Goal: Task Accomplishment & Management: Use online tool/utility

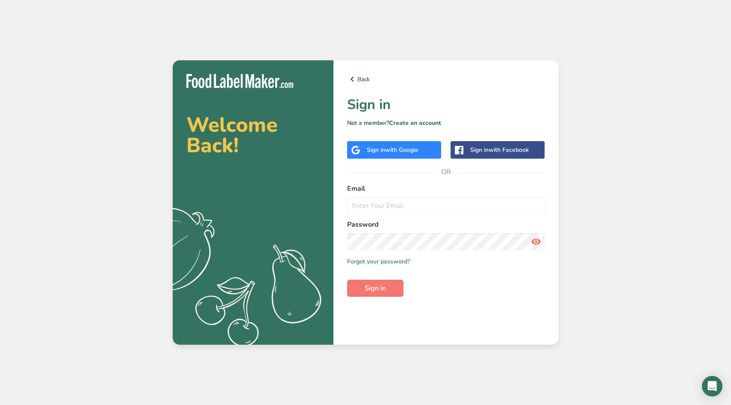
click at [384, 155] on div "Sign in with Google" at bounding box center [394, 150] width 94 height 18
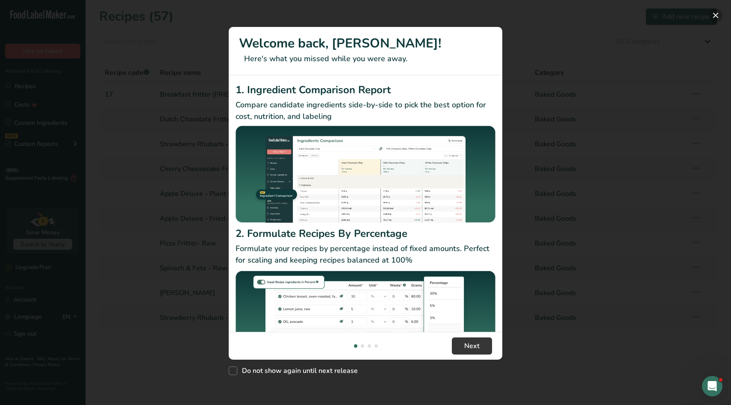
click at [714, 12] on button "New Features" at bounding box center [716, 16] width 14 height 14
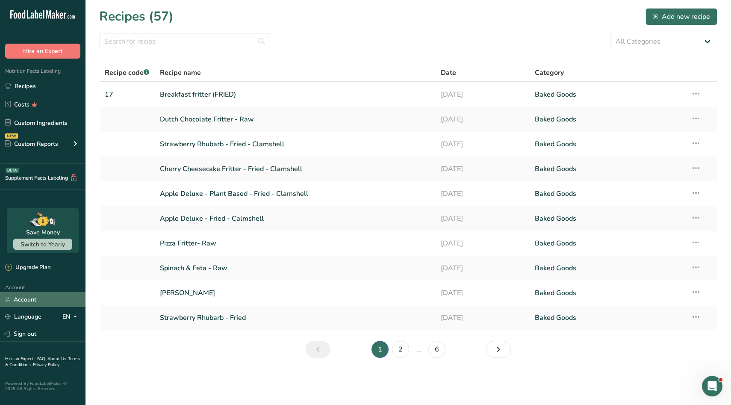
click at [23, 301] on link "Account" at bounding box center [43, 299] width 86 height 15
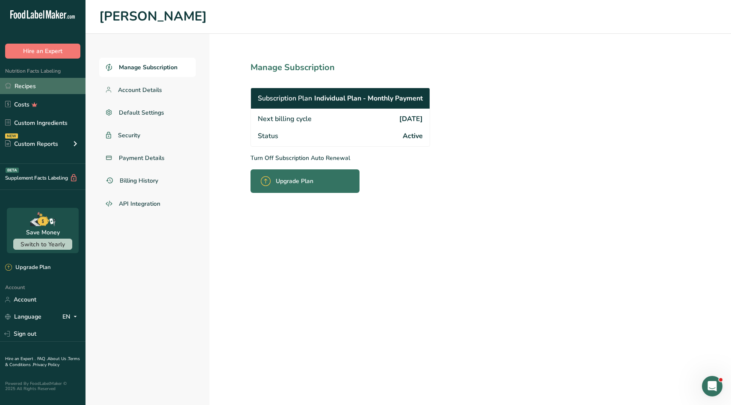
click at [23, 86] on link "Recipes" at bounding box center [43, 86] width 86 height 16
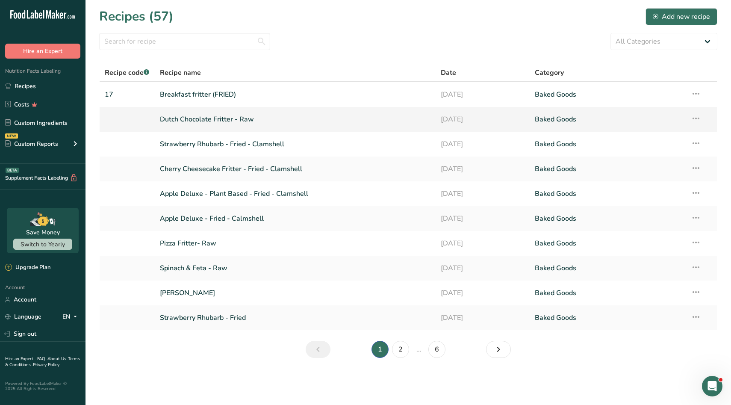
click at [209, 120] on link "Dutch Chocolate Fritter - Raw" at bounding box center [295, 119] width 271 height 18
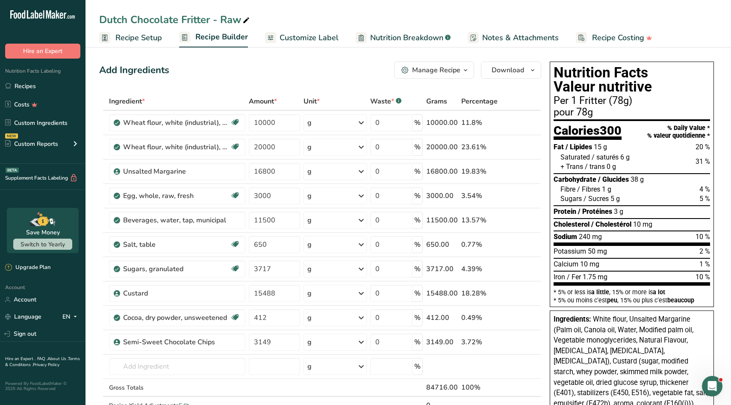
click at [306, 32] on span "Customize Label" at bounding box center [309, 38] width 59 height 12
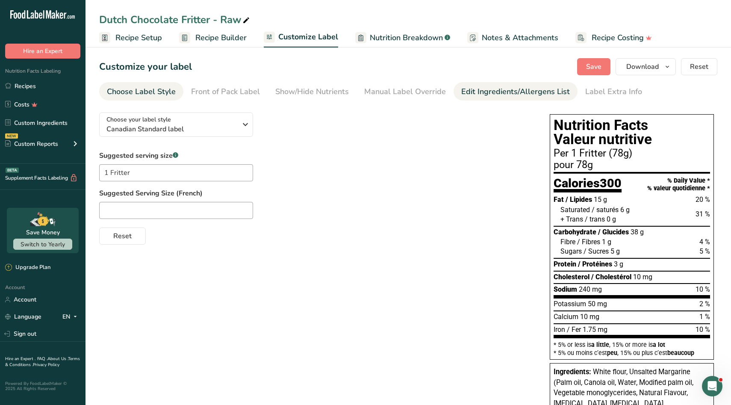
click at [478, 94] on div "Edit Ingredients/Allergens List" at bounding box center [515, 92] width 109 height 12
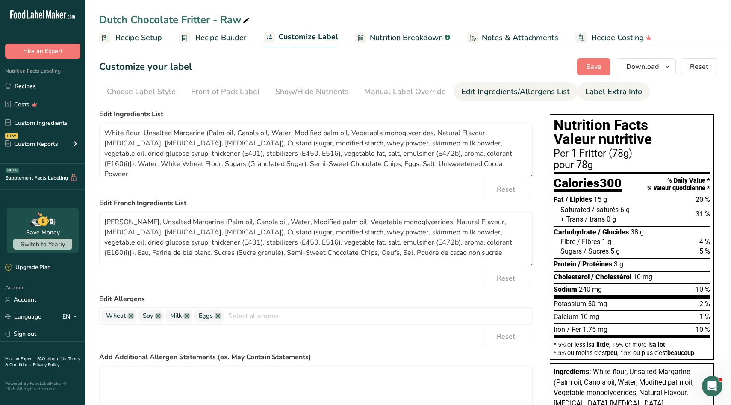
click at [617, 88] on div "Label Extra Info" at bounding box center [613, 92] width 57 height 12
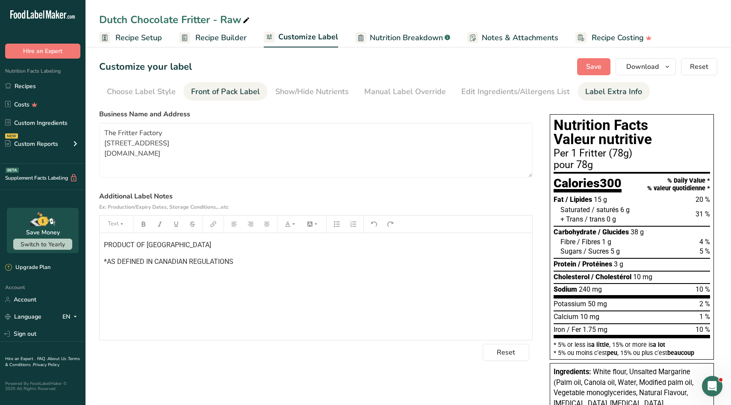
click at [224, 86] on div "Front of Pack Label" at bounding box center [225, 92] width 69 height 12
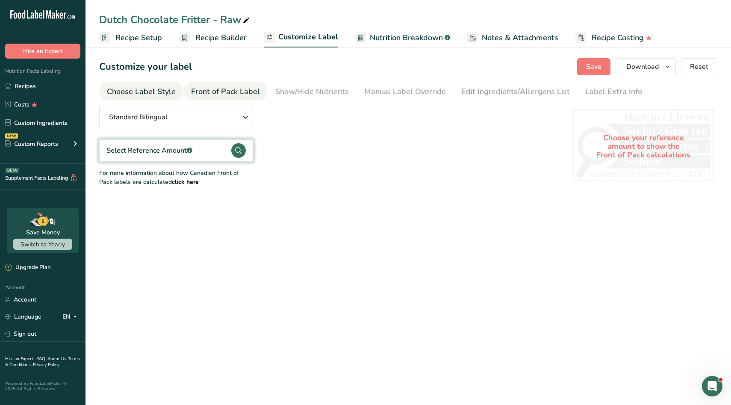
click at [153, 86] on div "Choose Label Style" at bounding box center [141, 92] width 69 height 12
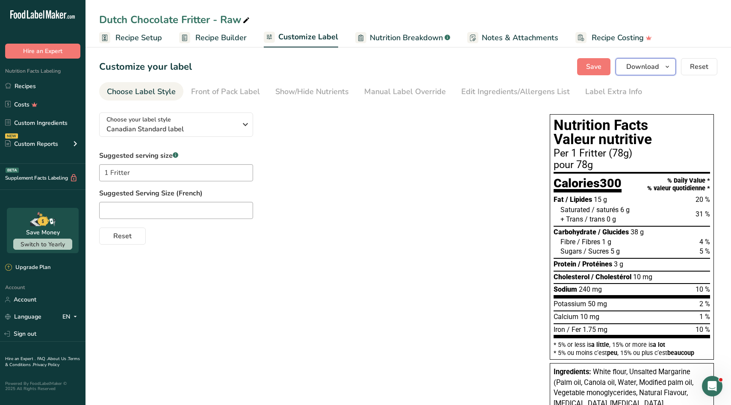
click at [667, 67] on icon "button" at bounding box center [667, 67] width 7 height 11
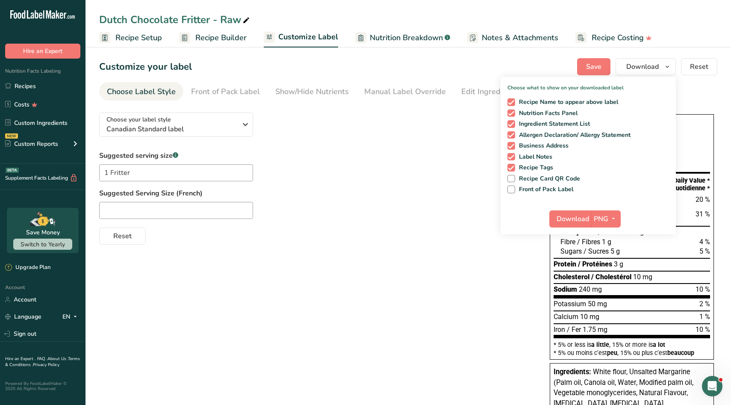
click at [449, 168] on div "Suggested serving size .a-a{fill:#347362;}.b-a{fill:#fff;} 1 Fritter Suggested …" at bounding box center [316, 198] width 434 height 94
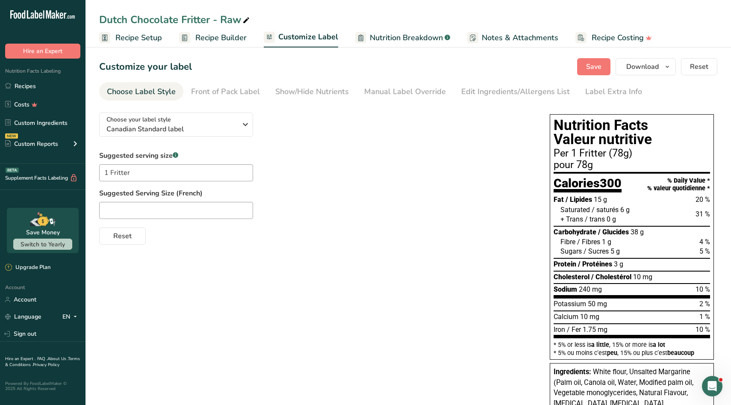
click at [214, 38] on span "Recipe Builder" at bounding box center [220, 38] width 51 height 12
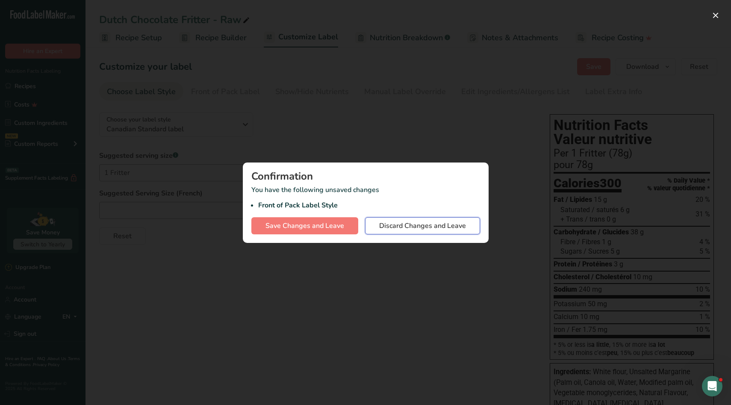
click at [403, 229] on span "Discard Changes and Leave" at bounding box center [422, 226] width 87 height 10
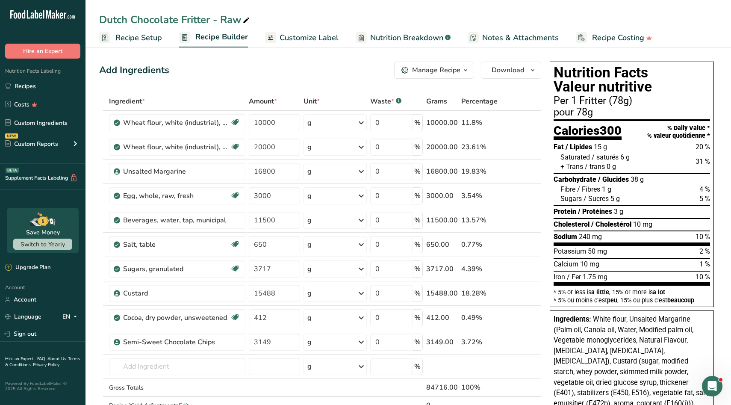
click at [151, 37] on span "Recipe Setup" at bounding box center [138, 38] width 47 height 12
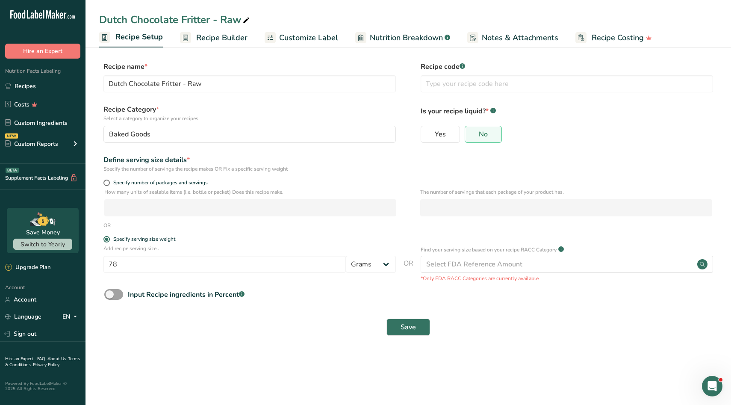
click at [228, 37] on span "Recipe Builder" at bounding box center [221, 38] width 51 height 12
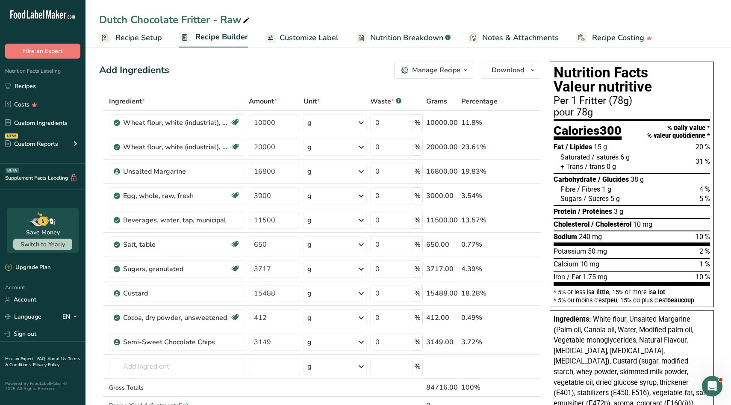
click at [274, 35] on div at bounding box center [270, 37] width 11 height 11
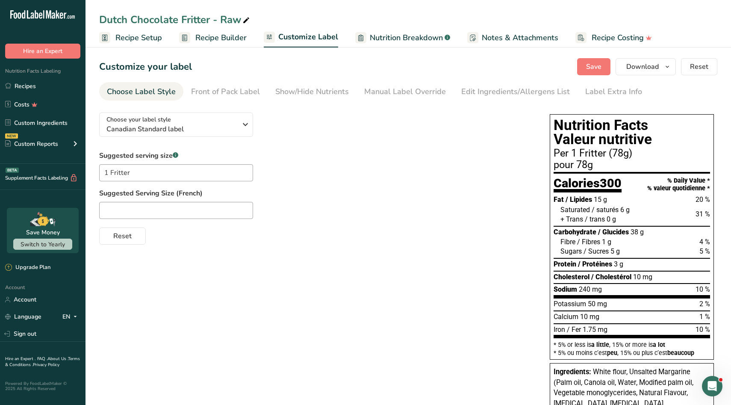
click at [209, 32] on span "Recipe Builder" at bounding box center [220, 38] width 51 height 12
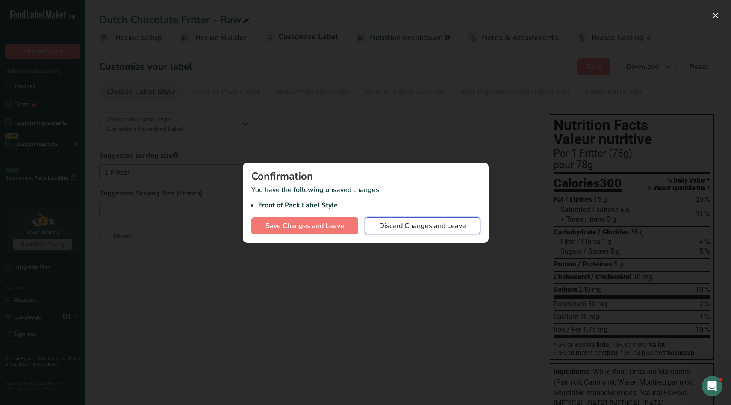
click at [416, 226] on span "Discard Changes and Leave" at bounding box center [422, 226] width 87 height 10
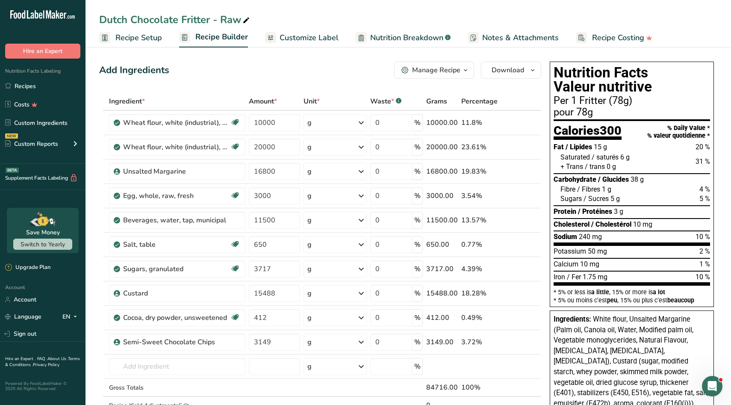
click at [464, 69] on icon "button" at bounding box center [465, 70] width 7 height 11
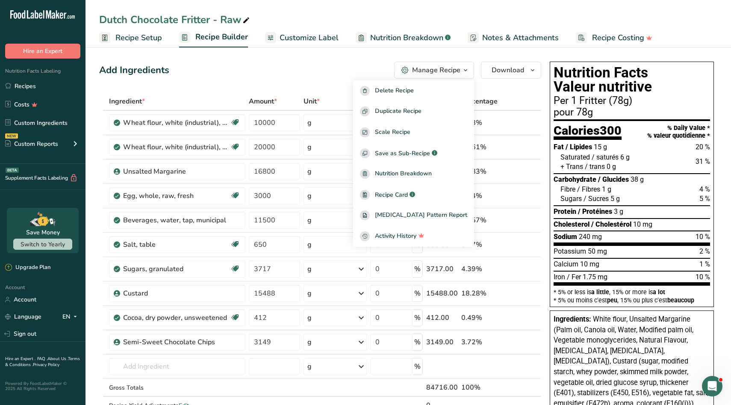
click at [289, 74] on div "Add Ingredients Manage Recipe Delete Recipe Duplicate Recipe Scale Recipe Save …" at bounding box center [320, 70] width 442 height 17
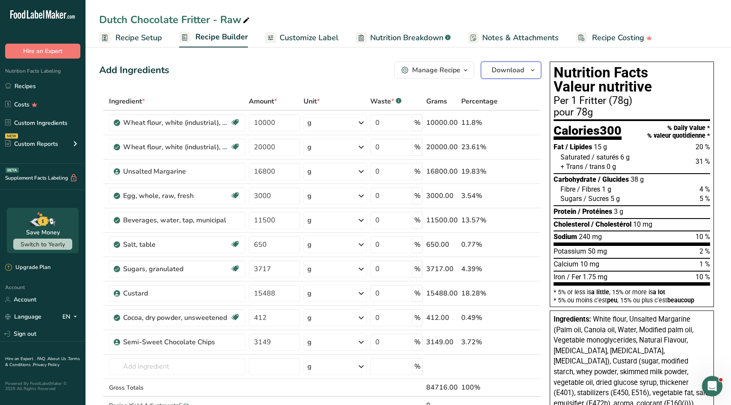
click at [534, 68] on icon "button" at bounding box center [532, 70] width 7 height 11
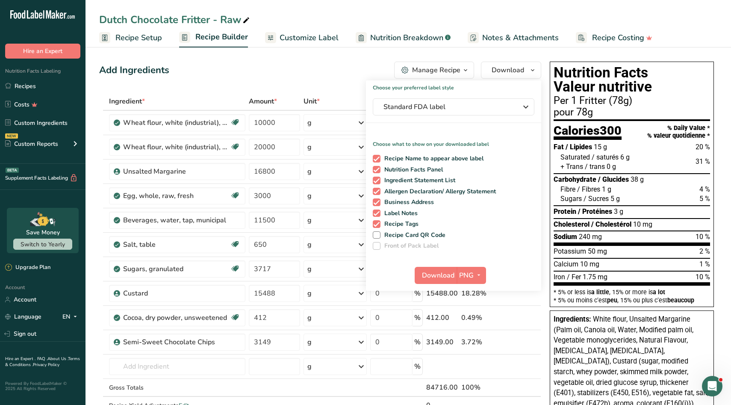
click at [322, 76] on div "Add Ingredients Manage Recipe Delete Recipe Duplicate Recipe Scale Recipe Save …" at bounding box center [320, 70] width 442 height 17
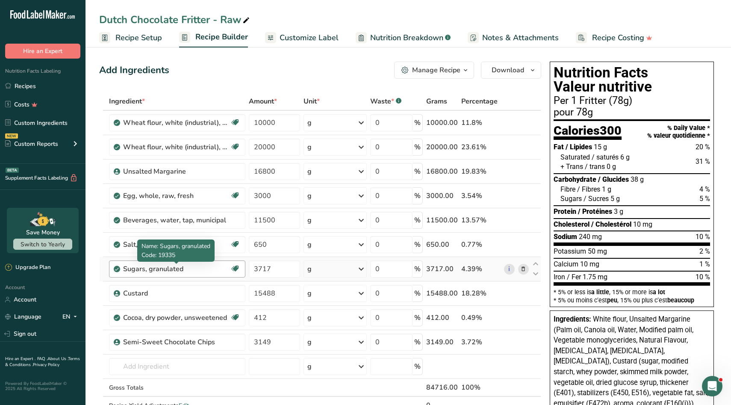
click at [156, 271] on div "Sugars, granulated" at bounding box center [176, 269] width 107 height 10
click at [133, 368] on input "text" at bounding box center [177, 366] width 136 height 17
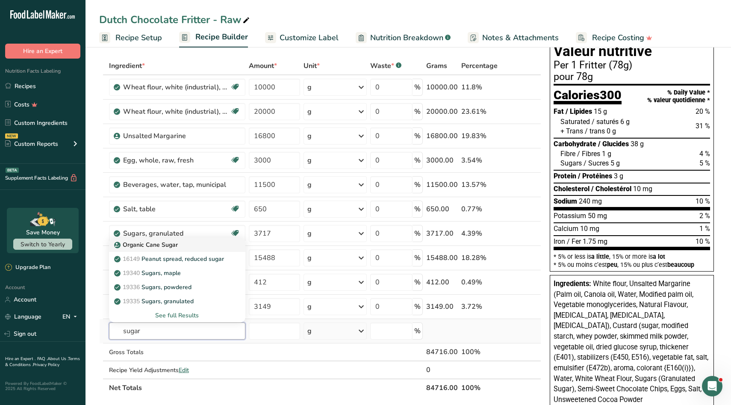
scroll to position [37, 0]
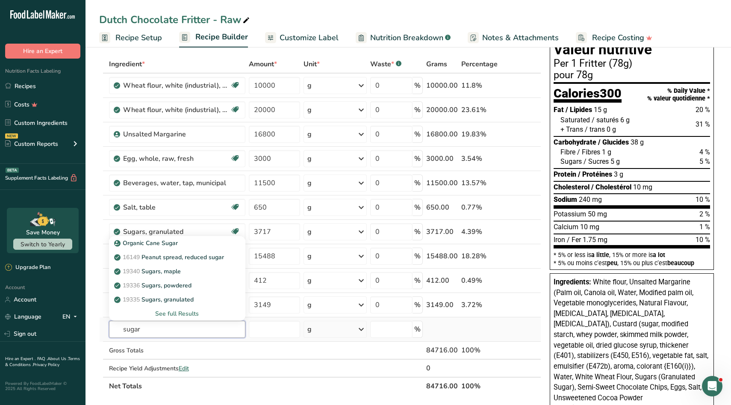
type input "sugar"
click at [177, 312] on div "See full Results" at bounding box center [177, 313] width 123 height 9
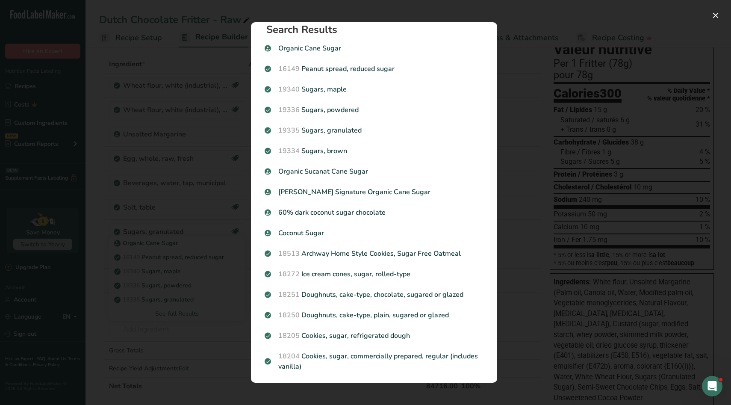
scroll to position [0, 0]
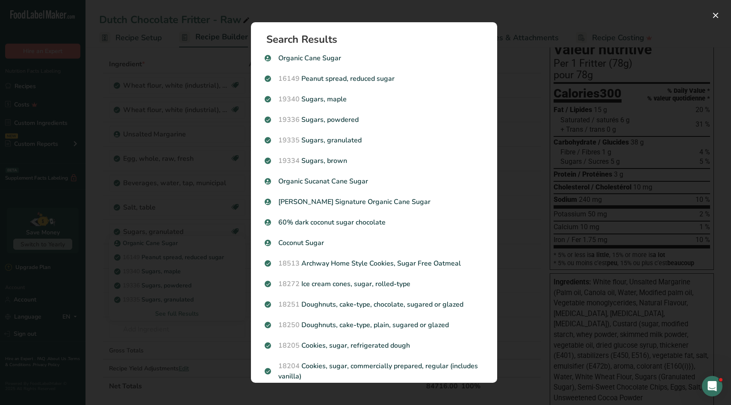
click at [104, 98] on div "Search results modal" at bounding box center [365, 202] width 731 height 405
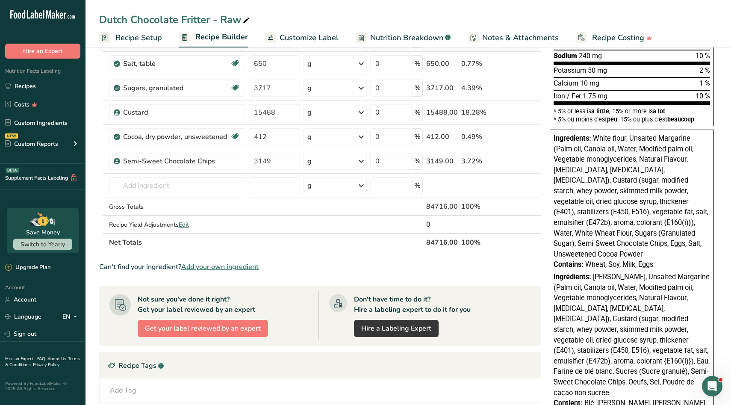
scroll to position [181, 0]
click at [631, 139] on span "White flour, Unsalted Margarine (Palm oil, Canola oil, Water, Modified palm oil…" at bounding box center [631, 196] width 155 height 124
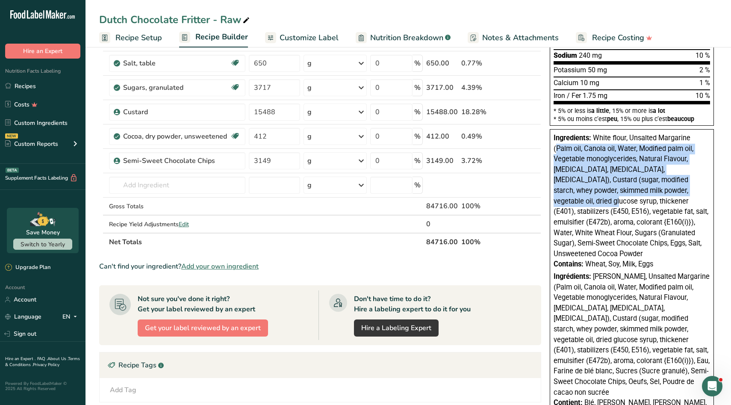
drag, startPoint x: 557, startPoint y: 144, endPoint x: 666, endPoint y: 188, distance: 117.2
click at [666, 188] on span "White flour, Unsalted Margarine (Palm oil, Canola oil, Water, Modified palm oil…" at bounding box center [631, 196] width 155 height 124
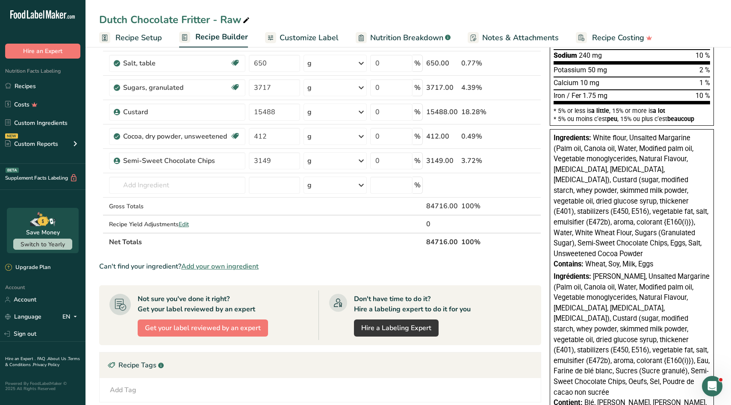
click at [277, 257] on section "Ingredient * Amount * Unit * Waste * .a-a{fill:#347362;}.b-a{fill:#fff;} Grams …" at bounding box center [320, 230] width 442 height 638
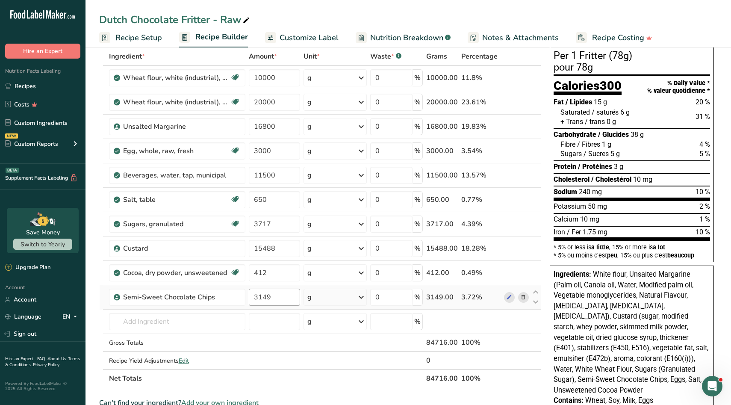
scroll to position [42, 0]
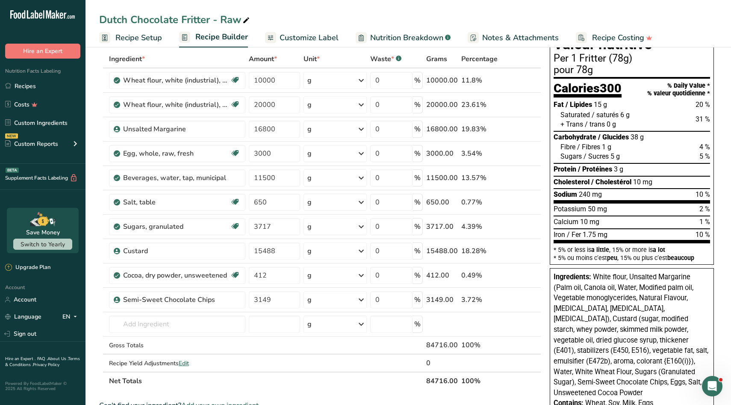
click at [304, 32] on span "Customize Label" at bounding box center [309, 38] width 59 height 12
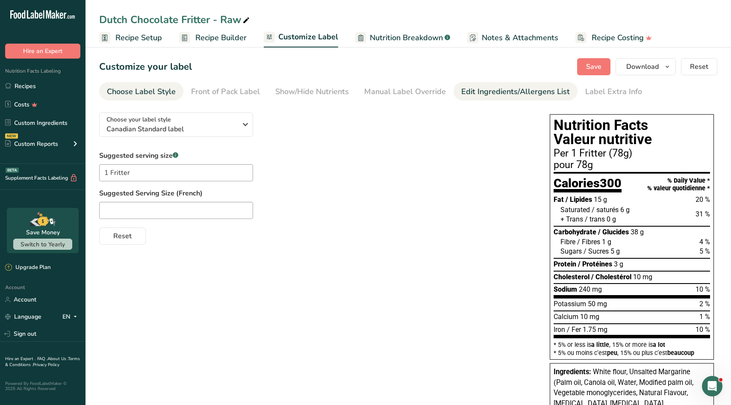
click at [513, 97] on link "Edit Ingredients/Allergens List" at bounding box center [515, 91] width 109 height 19
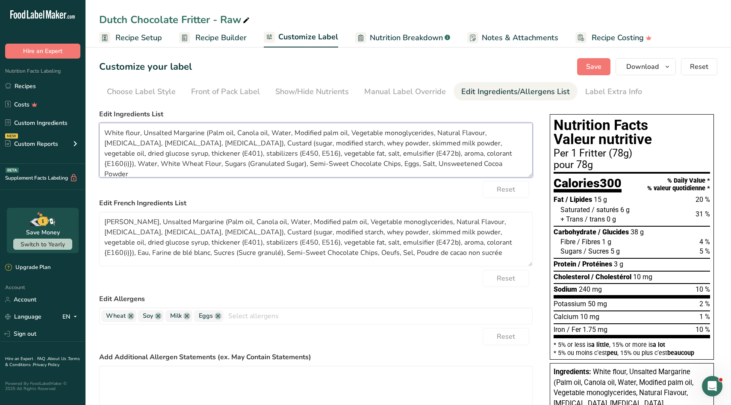
drag, startPoint x: 425, startPoint y: 169, endPoint x: 21, endPoint y: -3, distance: 439.7
click at [21, 0] on html ".a-20{fill:#fff;} Hire an Expert Nutrition Facts Labeling Recipes Costs Custom …" at bounding box center [365, 370] width 731 height 741
click at [248, 253] on textarea "[PERSON_NAME], Unsalted Margarine (Palm oil, Canola oil, Water, Modified palm o…" at bounding box center [316, 239] width 434 height 55
